Goal: Information Seeking & Learning: Learn about a topic

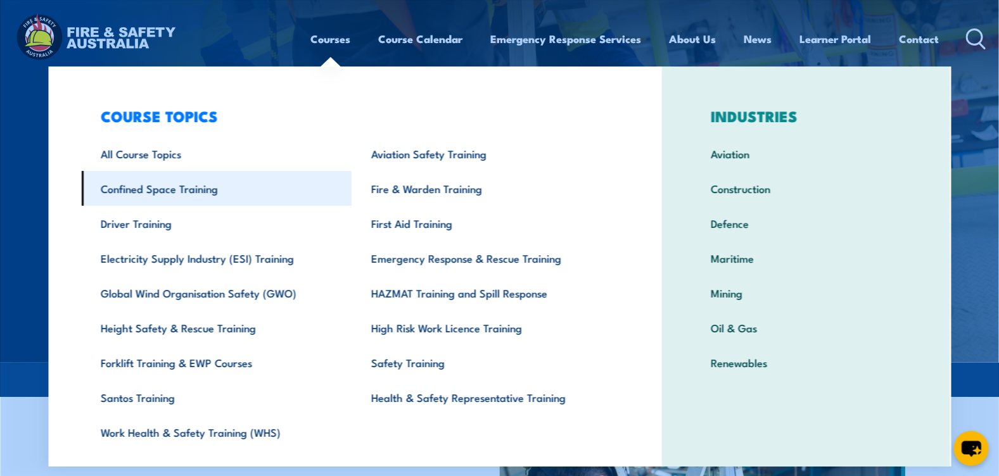
click at [177, 181] on link "Confined Space Training" at bounding box center [217, 188] width 270 height 35
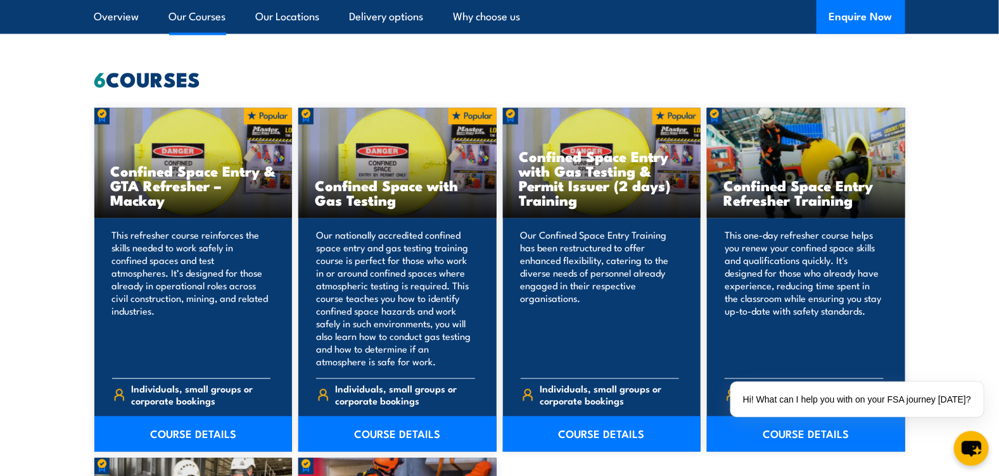
scroll to position [950, 0]
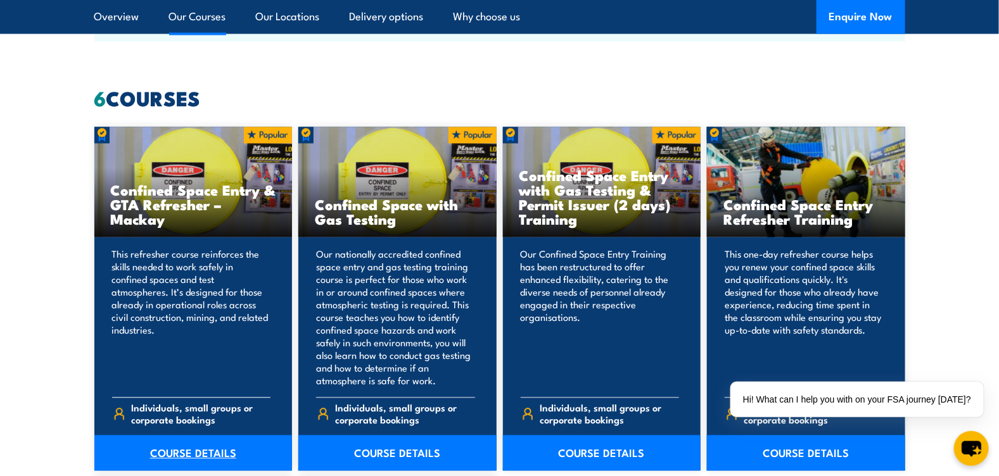
click at [179, 451] on link "COURSE DETAILS" at bounding box center [193, 453] width 198 height 35
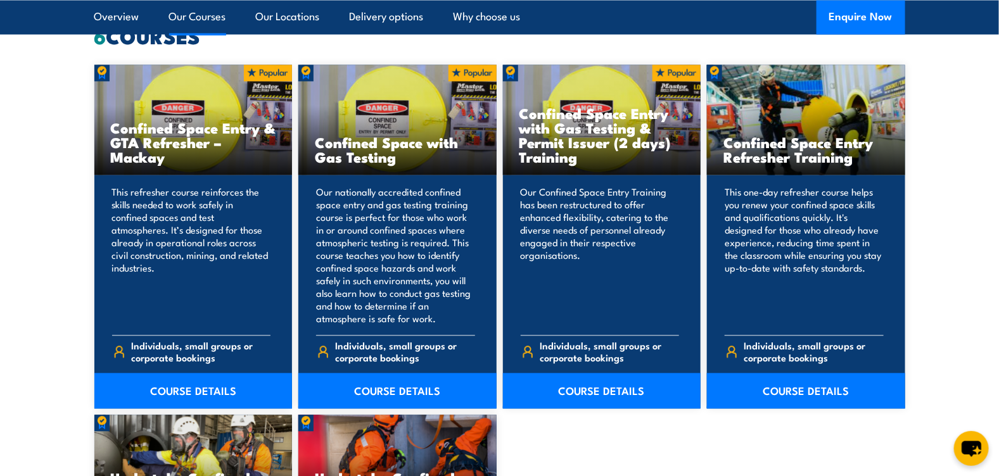
scroll to position [1013, 0]
click at [381, 384] on link "COURSE DETAILS" at bounding box center [397, 390] width 198 height 35
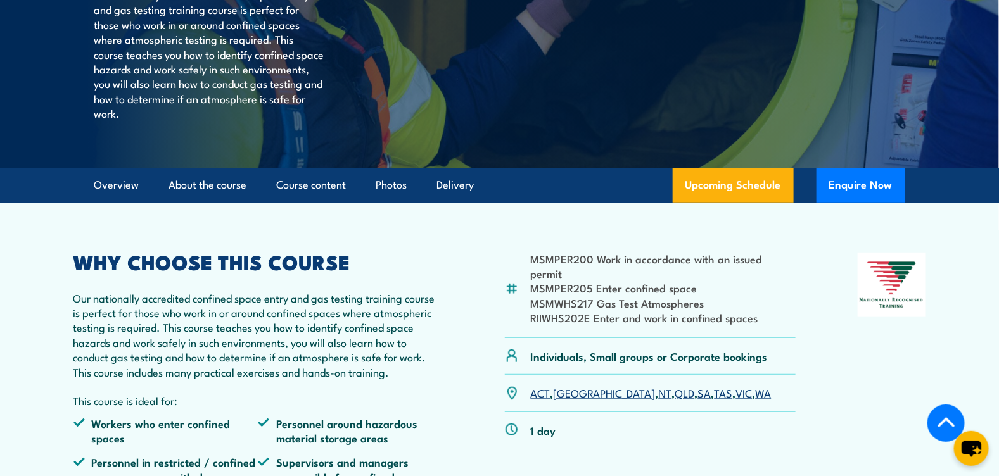
scroll to position [316, 0]
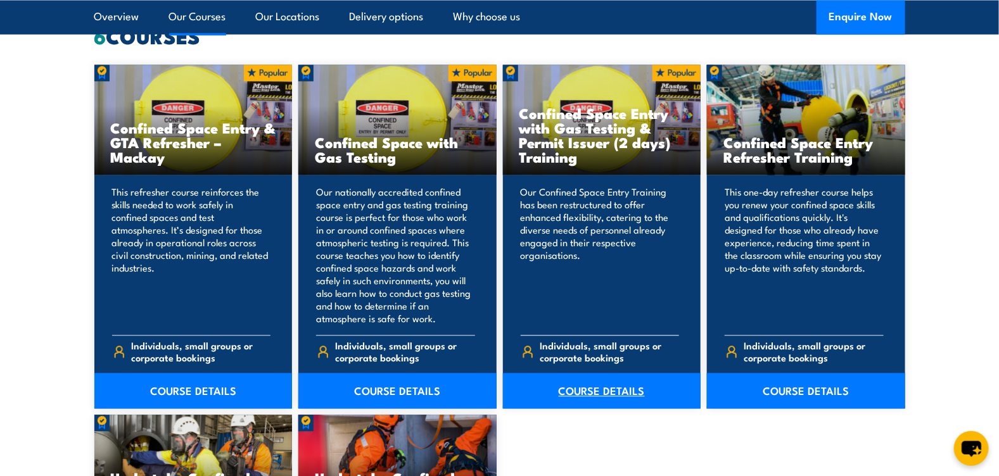
click at [602, 396] on link "COURSE DETAILS" at bounding box center [602, 390] width 198 height 35
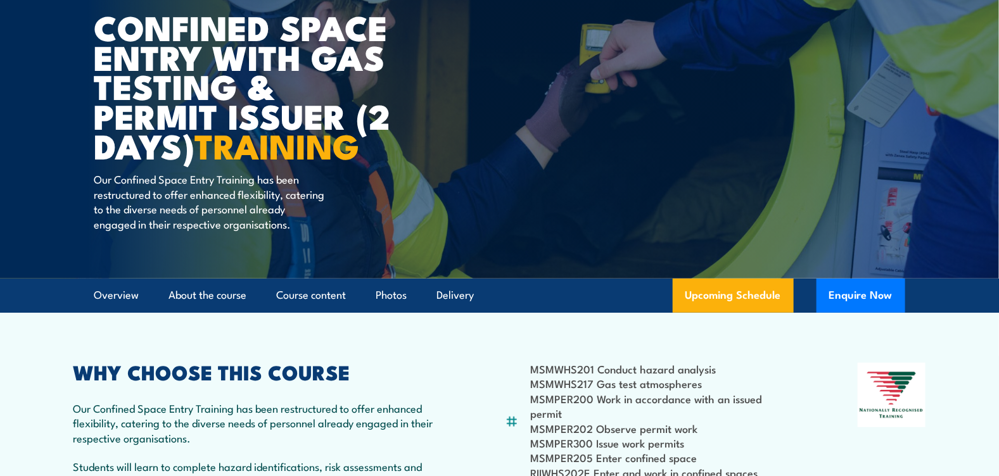
scroll to position [253, 0]
